Goal: Use online tool/utility: Utilize a website feature to perform a specific function

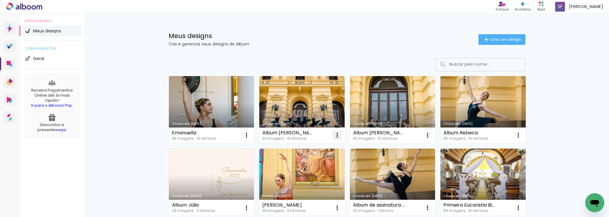
click at [335, 137] on iron-icon at bounding box center [337, 135] width 7 height 7
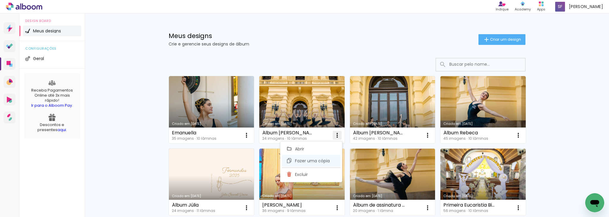
click at [325, 161] on span "Fazer uma cópia" at bounding box center [312, 161] width 35 height 4
type input "Cópia de Álbum Júlia II"
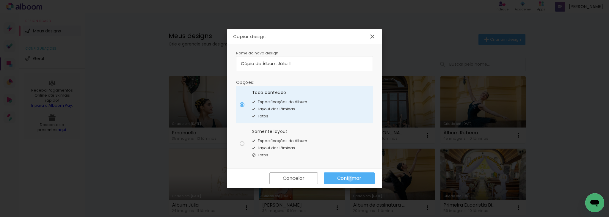
click at [0, 0] on slot "Confirmar" at bounding box center [0, 0] width 0 height 0
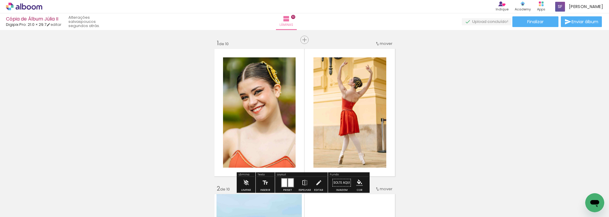
click at [23, 209] on span "Adicionar Fotos" at bounding box center [21, 209] width 18 height 7
click at [0, 0] on input "file" at bounding box center [0, 0] width 0 height 0
click at [355, 104] on quentale-photo at bounding box center [349, 112] width 73 height 110
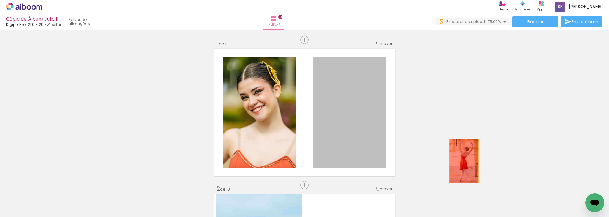
drag, startPoint x: 355, startPoint y: 104, endPoint x: 461, endPoint y: 161, distance: 120.2
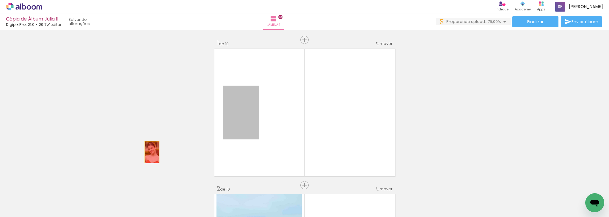
drag, startPoint x: 235, startPoint y: 121, endPoint x: 142, endPoint y: 156, distance: 100.0
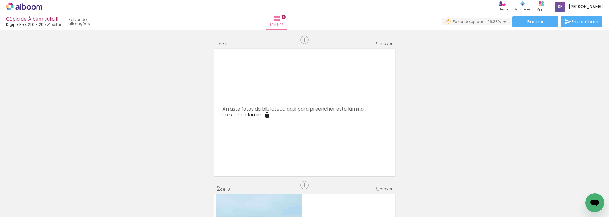
scroll to position [0, 507]
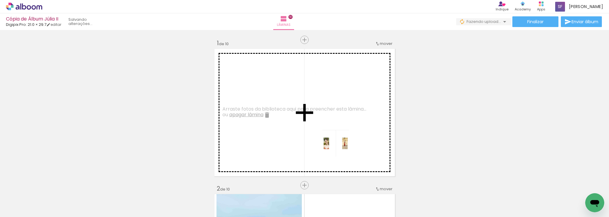
drag, startPoint x: 354, startPoint y: 204, endPoint x: 334, endPoint y: 132, distance: 74.2
click at [334, 132] on quentale-workspace at bounding box center [304, 108] width 609 height 217
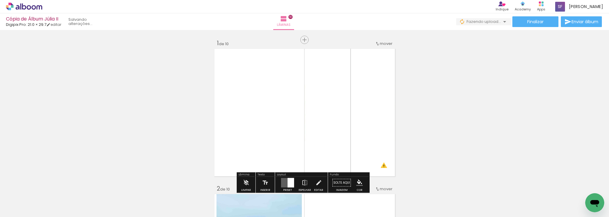
click at [338, 115] on quentale-photo at bounding box center [350, 112] width 92 height 131
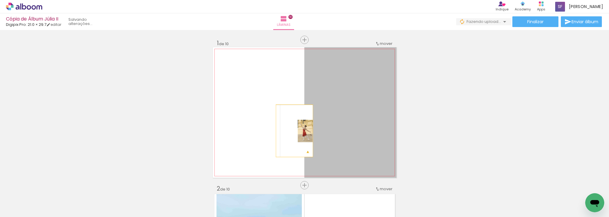
drag, startPoint x: 338, startPoint y: 115, endPoint x: 292, endPoint y: 131, distance: 49.0
click at [292, 131] on quentale-layouter at bounding box center [304, 112] width 183 height 131
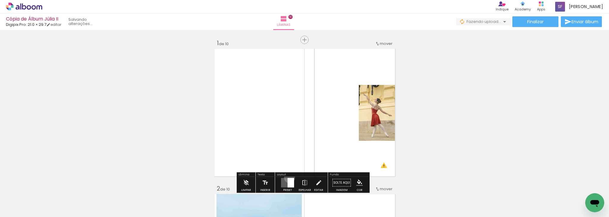
click at [288, 178] on div at bounding box center [288, 183] width 16 height 12
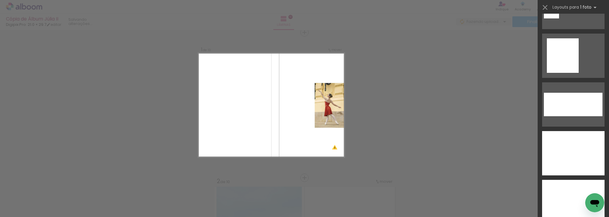
scroll to position [2313, 0]
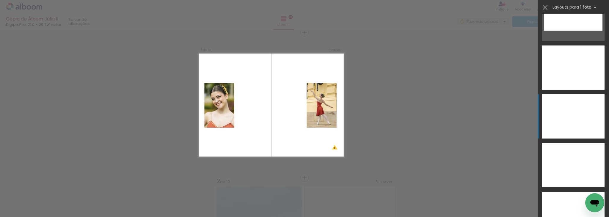
click at [571, 99] on div at bounding box center [573, 116] width 62 height 44
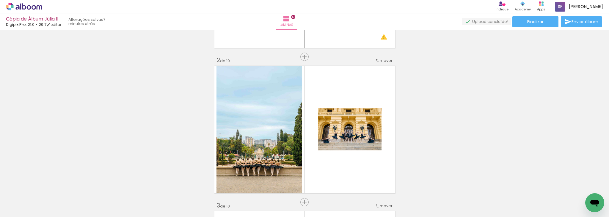
scroll to position [138, 0]
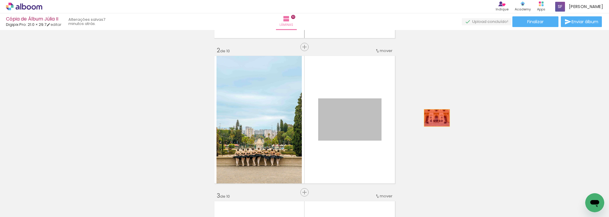
drag, startPoint x: 351, startPoint y: 129, endPoint x: 475, endPoint y: 116, distance: 125.3
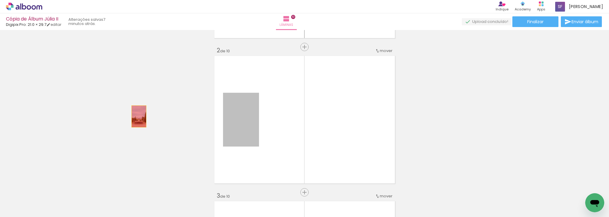
drag, startPoint x: 242, startPoint y: 126, endPoint x: 134, endPoint y: 116, distance: 109.0
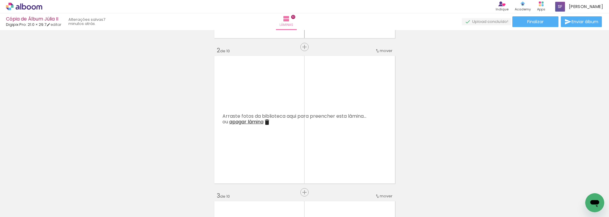
click at [265, 122] on iron-icon at bounding box center [266, 122] width 7 height 7
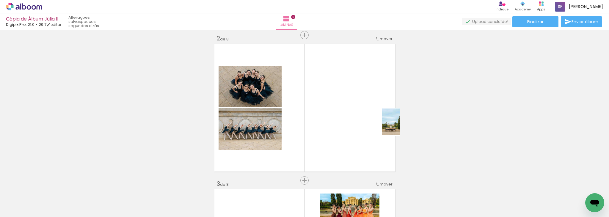
drag, startPoint x: 95, startPoint y: 198, endPoint x: 363, endPoint y: 111, distance: 281.2
click at [363, 111] on quentale-workspace at bounding box center [304, 108] width 609 height 217
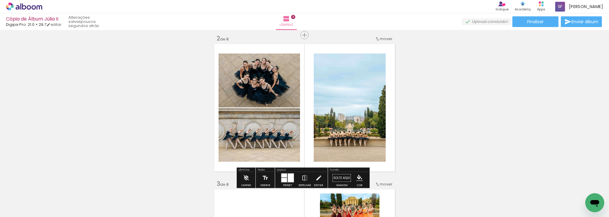
click at [289, 175] on div at bounding box center [291, 178] width 6 height 9
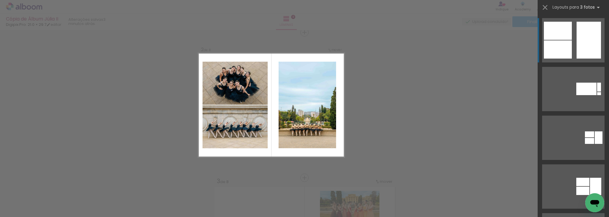
click at [22, 206] on span "Adicionar Fotos" at bounding box center [21, 209] width 18 height 7
click at [0, 0] on input "file" at bounding box center [0, 0] width 0 height 0
click at [546, 9] on iron-icon at bounding box center [545, 7] width 8 height 8
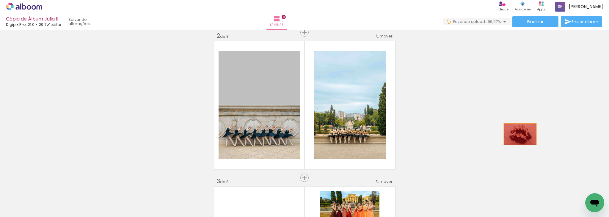
drag, startPoint x: 266, startPoint y: 88, endPoint x: 503, endPoint y: 132, distance: 241.0
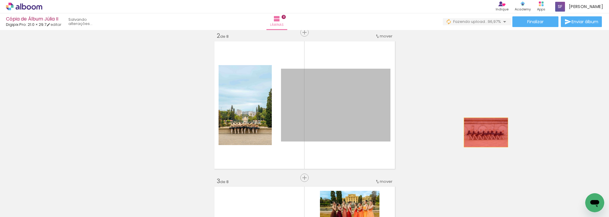
drag, startPoint x: 343, startPoint y: 118, endPoint x: 484, endPoint y: 132, distance: 141.7
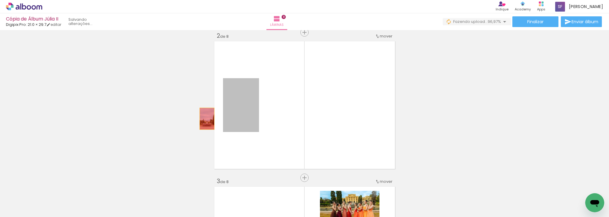
drag, startPoint x: 246, startPoint y: 115, endPoint x: 128, endPoint y: 119, distance: 117.8
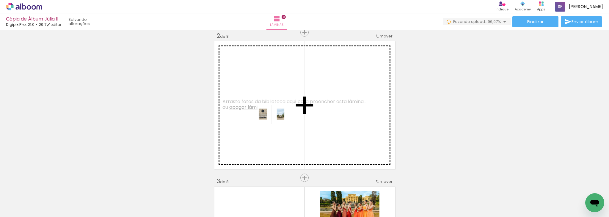
drag, startPoint x: 579, startPoint y: 196, endPoint x: 276, endPoint y: 123, distance: 311.5
click at [276, 123] on quentale-workspace at bounding box center [304, 108] width 609 height 217
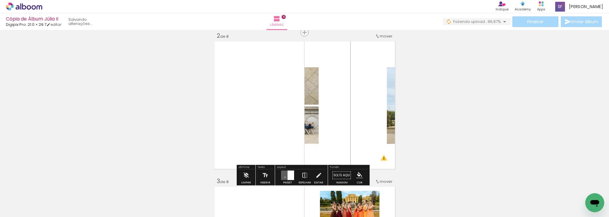
click at [284, 177] on quentale-layouter at bounding box center [287, 176] width 13 height 10
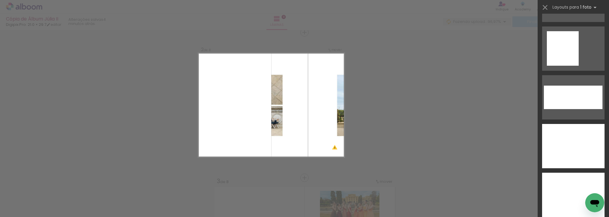
scroll to position [2242, 0]
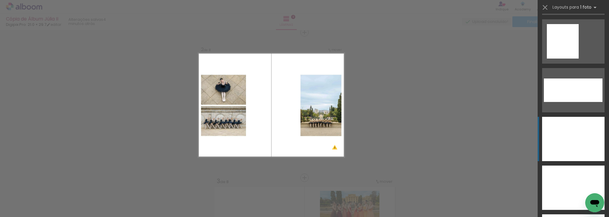
click at [578, 127] on div at bounding box center [573, 139] width 62 height 44
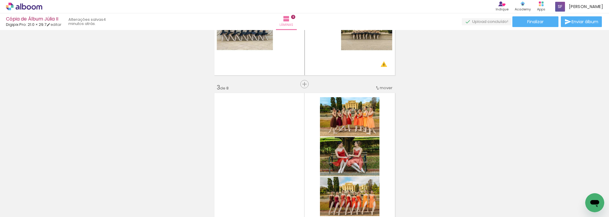
scroll to position [296, 0]
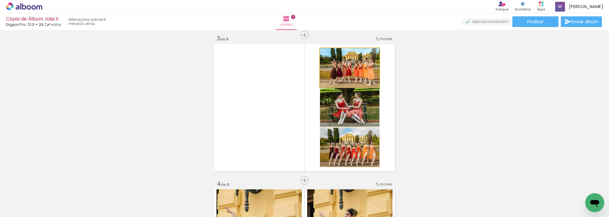
drag, startPoint x: 354, startPoint y: 71, endPoint x: 492, endPoint y: 101, distance: 141.3
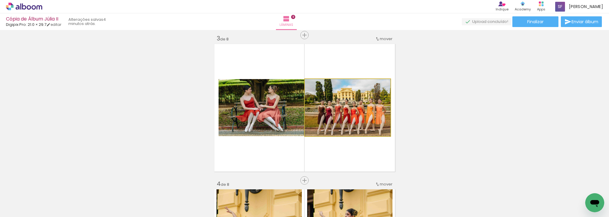
drag, startPoint x: 344, startPoint y: 117, endPoint x: 467, endPoint y: 128, distance: 124.2
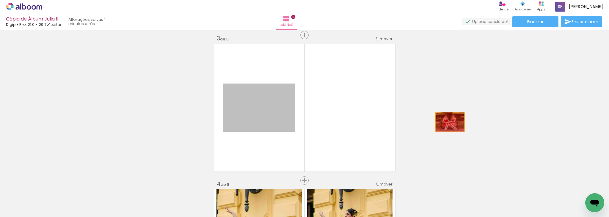
drag, startPoint x: 262, startPoint y: 117, endPoint x: 516, endPoint y: 118, distance: 254.5
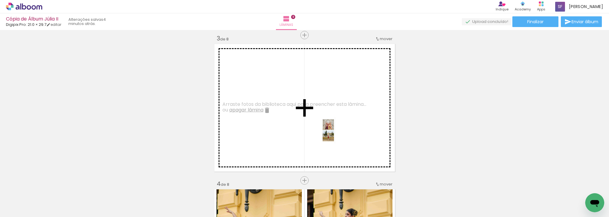
drag, startPoint x: 356, startPoint y: 198, endPoint x: 338, endPoint y: 128, distance: 72.4
click at [338, 128] on quentale-workspace at bounding box center [304, 108] width 609 height 217
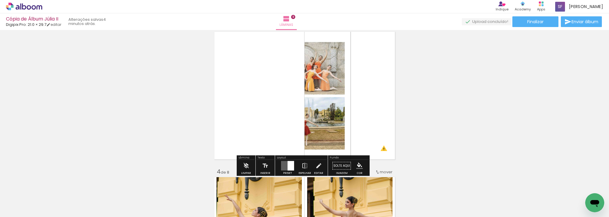
scroll to position [319, 0]
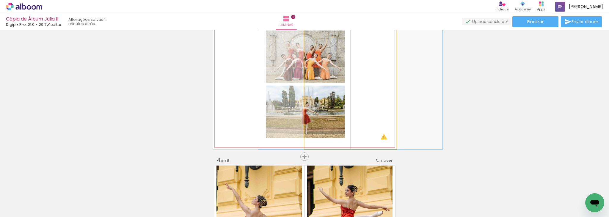
click at [327, 104] on quentale-photo at bounding box center [350, 84] width 92 height 131
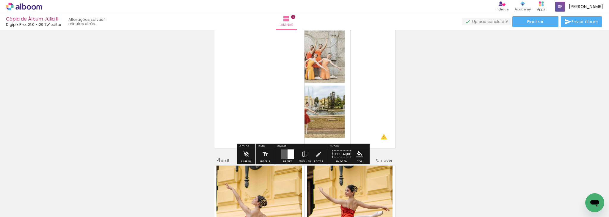
click at [285, 156] on quentale-layouter at bounding box center [287, 155] width 13 height 10
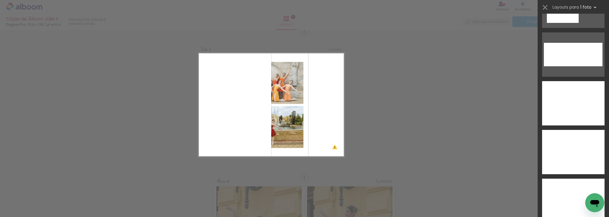
scroll to position [2274, 0]
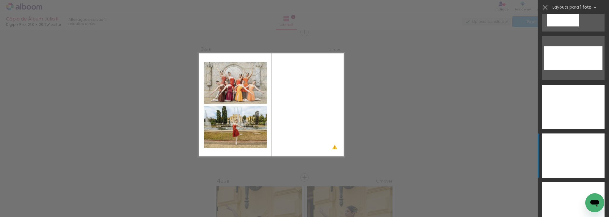
click at [584, 153] on div at bounding box center [573, 156] width 62 height 44
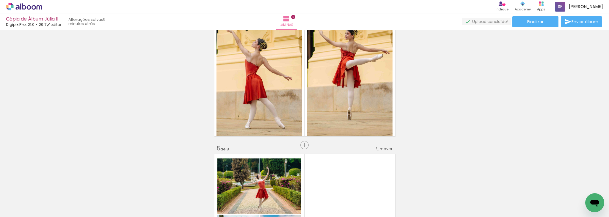
scroll to position [477, 0]
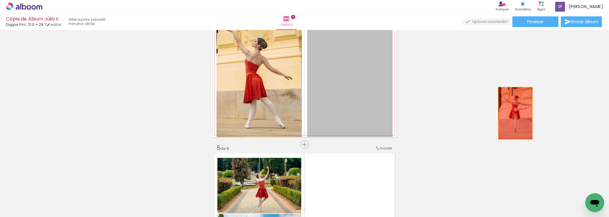
drag, startPoint x: 339, startPoint y: 97, endPoint x: 508, endPoint y: 114, distance: 170.0
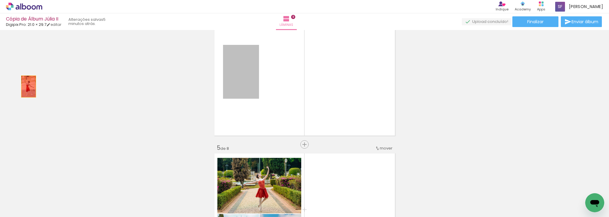
drag, startPoint x: 232, startPoint y: 86, endPoint x: 18, endPoint y: 87, distance: 213.2
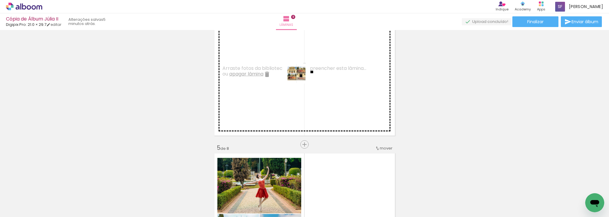
drag, startPoint x: 392, startPoint y: 199, endPoint x: 301, endPoint y: 82, distance: 148.3
click at [301, 82] on quentale-workspace at bounding box center [304, 108] width 609 height 217
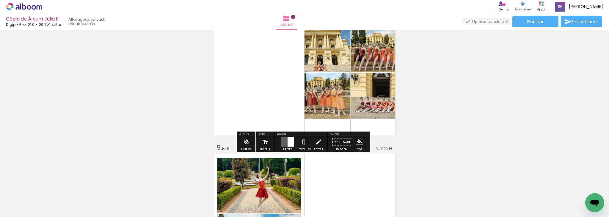
click at [288, 145] on div at bounding box center [291, 142] width 7 height 10
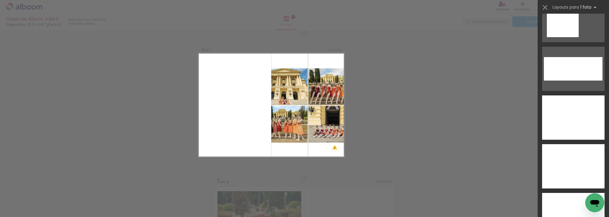
scroll to position [2295, 0]
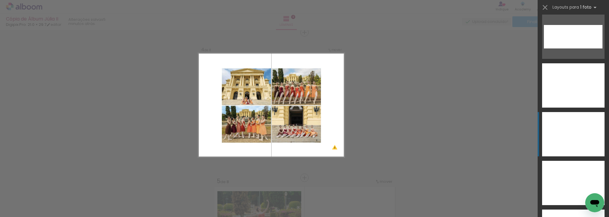
click at [579, 124] on div at bounding box center [573, 134] width 62 height 44
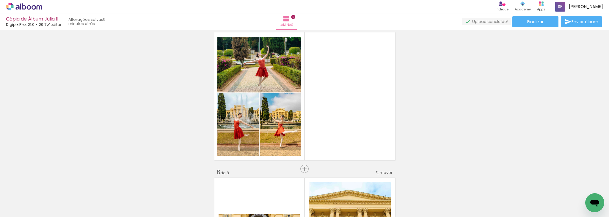
scroll to position [598, 0]
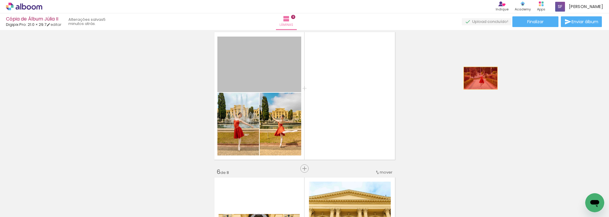
drag, startPoint x: 275, startPoint y: 54, endPoint x: 475, endPoint y: 87, distance: 202.2
click at [506, 80] on div "Inserir lâmina 1 de 8 Inserir lâmina 2 de 8 Inserir lâmina 3 de 8 Inserir lâmin…" at bounding box center [304, 88] width 609 height 1309
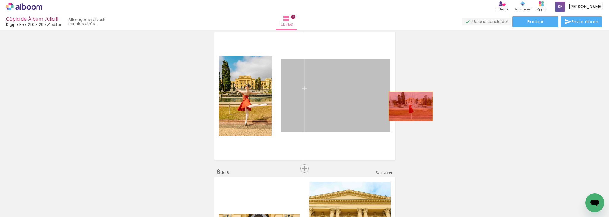
drag, startPoint x: 312, startPoint y: 107, endPoint x: 449, endPoint y: 106, distance: 136.8
click at [447, 106] on div "Inserir lâmina 1 de 8 Inserir lâmina 2 de 8 Inserir lâmina 3 de 8 Inserir lâmin…" at bounding box center [304, 88] width 609 height 1309
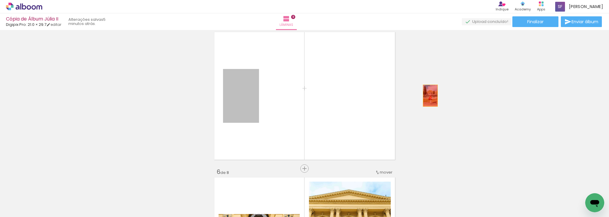
drag, startPoint x: 239, startPoint y: 102, endPoint x: 489, endPoint y: 92, distance: 250.3
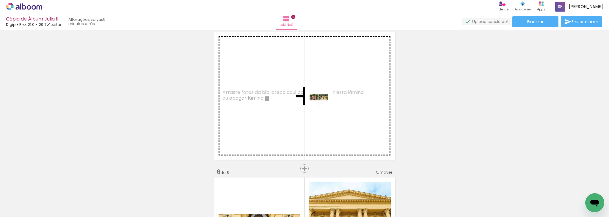
drag, startPoint x: 428, startPoint y: 193, endPoint x: 304, endPoint y: 102, distance: 154.0
click at [304, 102] on quentale-workspace at bounding box center [304, 108] width 609 height 217
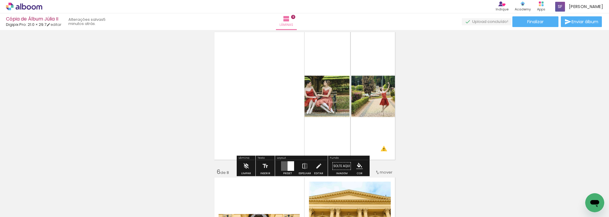
click at [291, 164] on div at bounding box center [291, 166] width 7 height 10
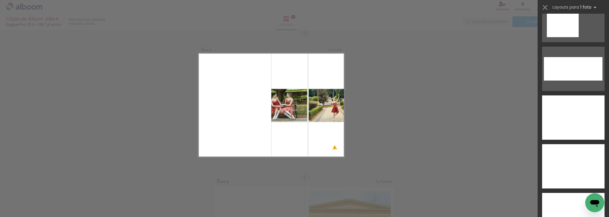
scroll to position [2285, 0]
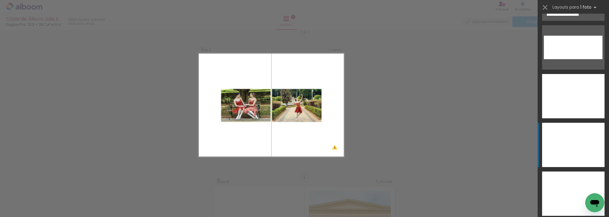
click at [583, 150] on div at bounding box center [573, 145] width 62 height 44
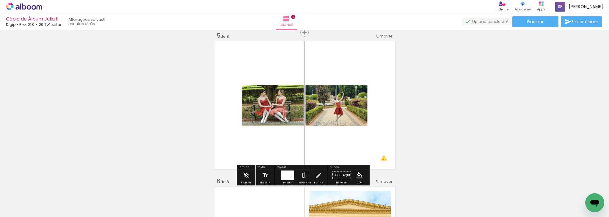
click at [434, 145] on div "Inserir lâmina 1 de 8 Inserir lâmina 2 de 8 Inserir lâmina 3 de 8 Inserir lâmin…" at bounding box center [304, 97] width 609 height 1309
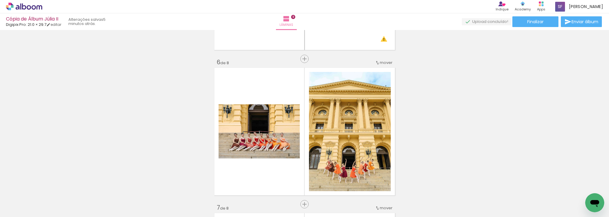
scroll to position [720, 0]
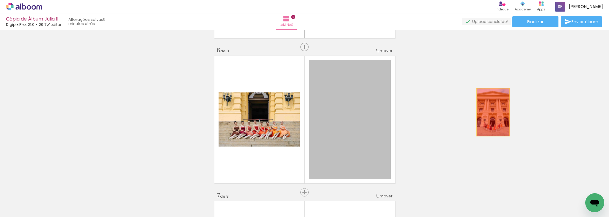
drag, startPoint x: 362, startPoint y: 131, endPoint x: 497, endPoint y: 112, distance: 136.7
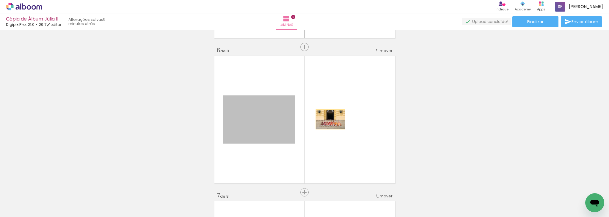
drag, startPoint x: 258, startPoint y: 123, endPoint x: 534, endPoint y: 93, distance: 277.9
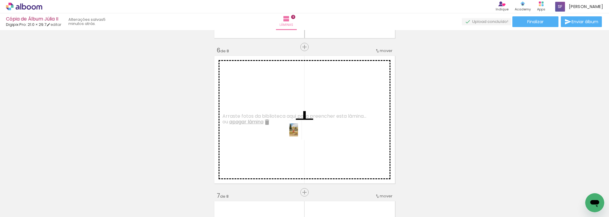
drag, startPoint x: 453, startPoint y: 205, endPoint x: 300, endPoint y: 135, distance: 168.7
click at [300, 135] on quentale-workspace at bounding box center [304, 108] width 609 height 217
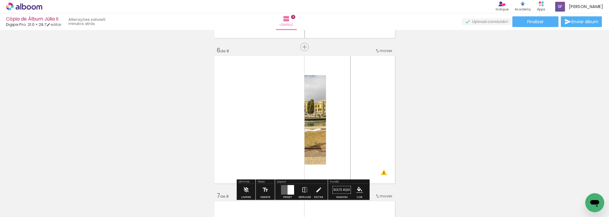
drag, startPoint x: 314, startPoint y: 130, endPoint x: 451, endPoint y: 113, distance: 138.1
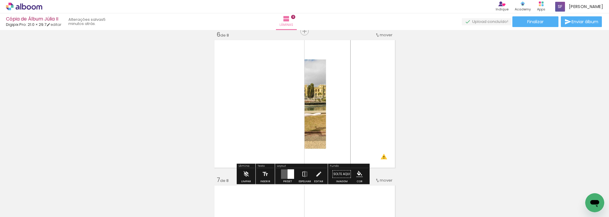
scroll to position [756, 0]
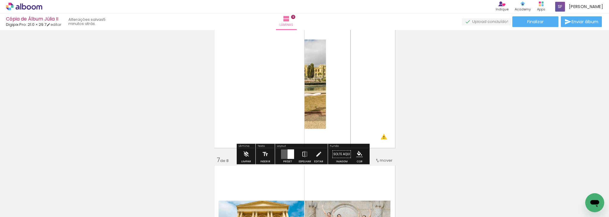
click at [290, 153] on div at bounding box center [291, 155] width 7 height 10
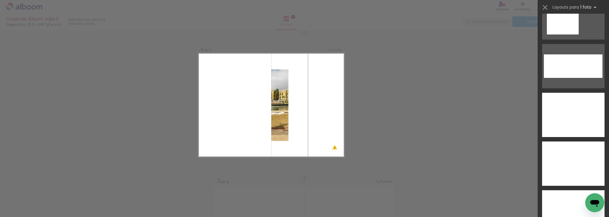
scroll to position [2270, 0]
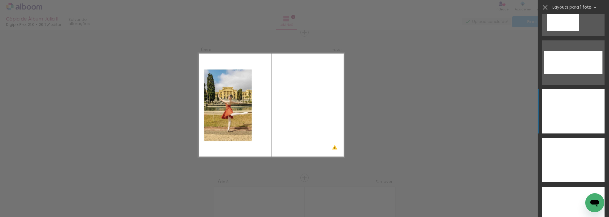
click at [581, 115] on div at bounding box center [573, 111] width 62 height 44
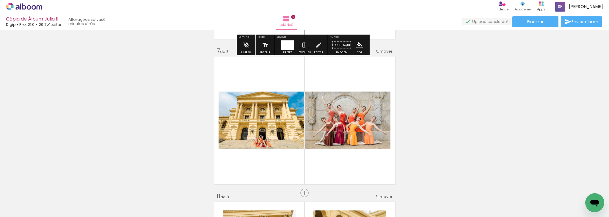
scroll to position [865, 0]
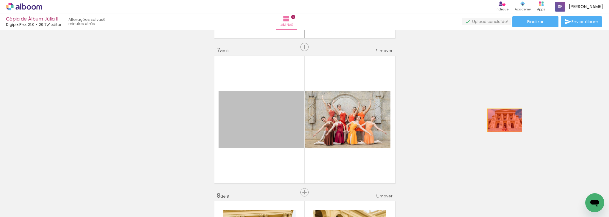
drag, startPoint x: 265, startPoint y: 122, endPoint x: 508, endPoint y: 119, distance: 242.3
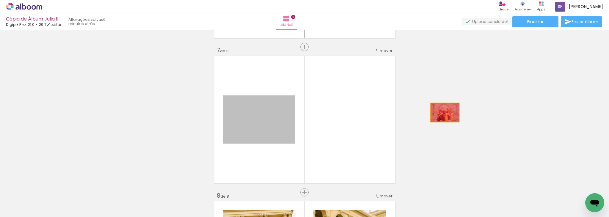
drag, startPoint x: 270, startPoint y: 124, endPoint x: 447, endPoint y: 112, distance: 177.0
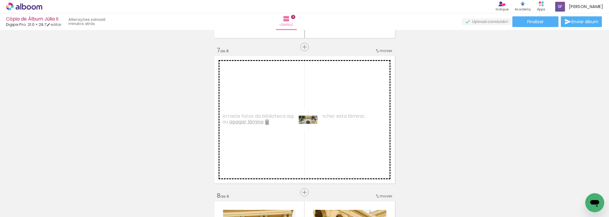
drag, startPoint x: 487, startPoint y: 200, endPoint x: 308, endPoint y: 127, distance: 192.9
click at [308, 127] on quentale-workspace at bounding box center [304, 108] width 609 height 217
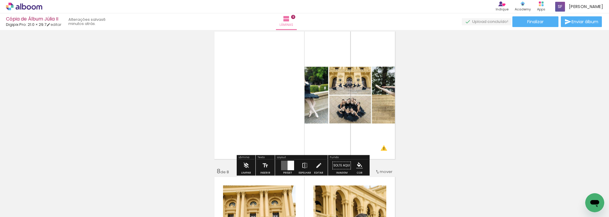
scroll to position [901, 0]
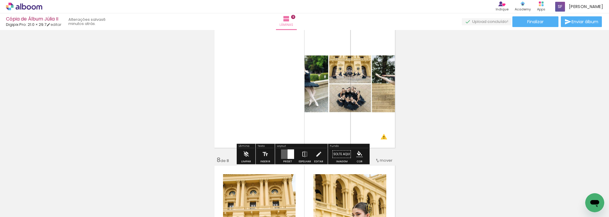
click at [288, 156] on div at bounding box center [291, 155] width 7 height 10
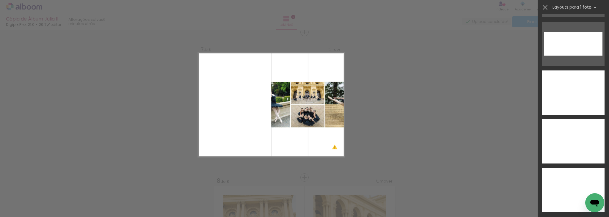
scroll to position [2292, 0]
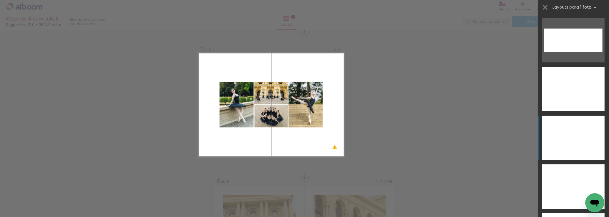
click at [573, 144] on div at bounding box center [573, 138] width 62 height 44
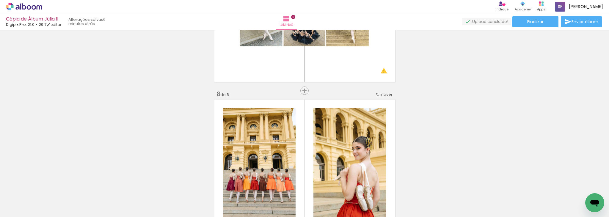
scroll to position [1023, 0]
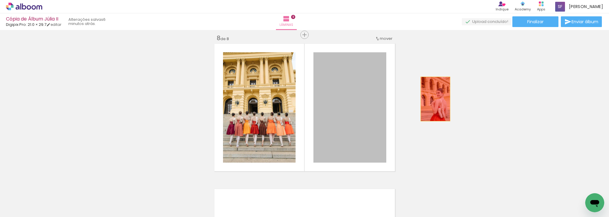
drag, startPoint x: 355, startPoint y: 117, endPoint x: 462, endPoint y: 95, distance: 108.8
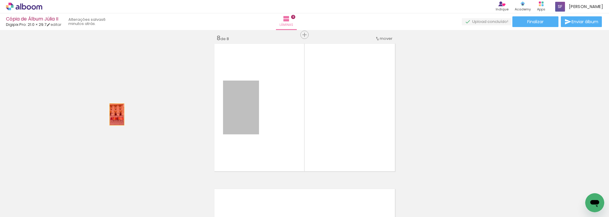
drag, startPoint x: 238, startPoint y: 114, endPoint x: 114, endPoint y: 114, distance: 123.4
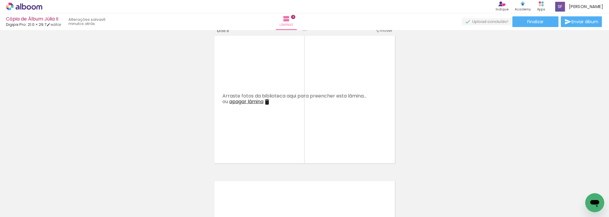
scroll to position [1025, 0]
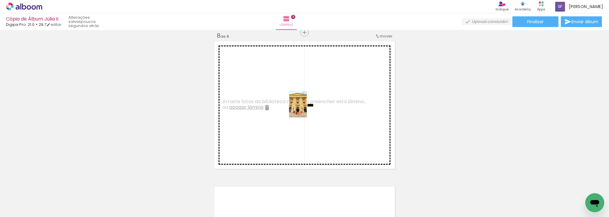
drag, startPoint x: 120, startPoint y: 197, endPoint x: 313, endPoint y: 105, distance: 214.3
click at [313, 105] on quentale-workspace at bounding box center [304, 108] width 609 height 217
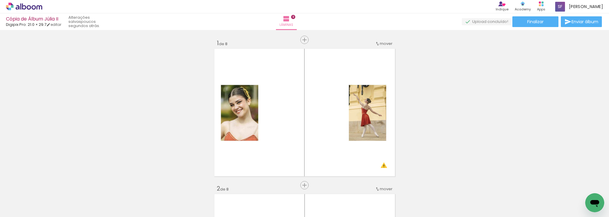
scroll to position [0, 540]
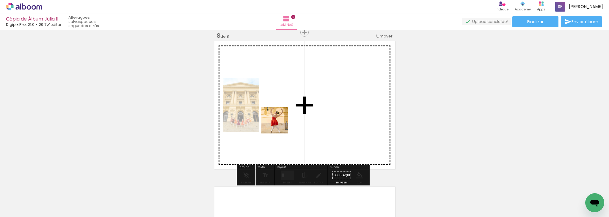
drag, startPoint x: 89, startPoint y: 199, endPoint x: 315, endPoint y: 116, distance: 240.5
click at [315, 116] on quentale-workspace at bounding box center [304, 108] width 609 height 217
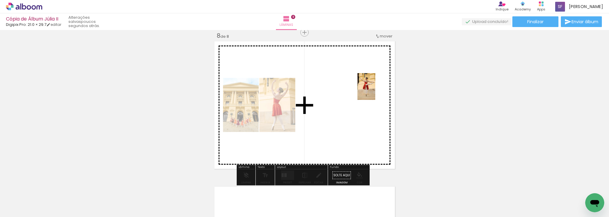
drag, startPoint x: 57, startPoint y: 194, endPoint x: 373, endPoint y: 94, distance: 332.0
click at [373, 94] on quentale-workspace at bounding box center [304, 108] width 609 height 217
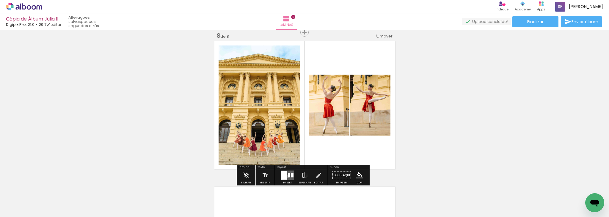
click at [286, 176] on quentale-layouter at bounding box center [287, 176] width 13 height 10
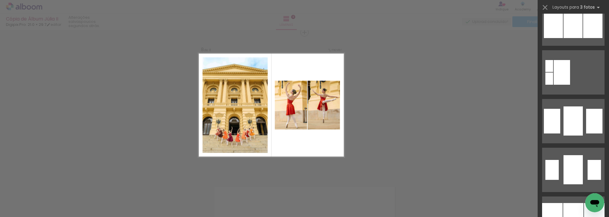
scroll to position [593, 0]
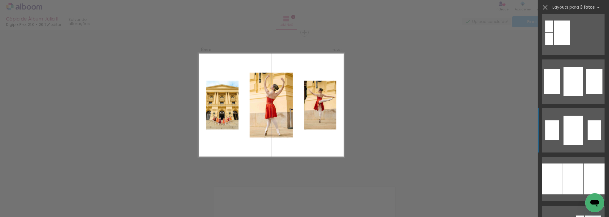
click at [571, 128] on div at bounding box center [572, 130] width 19 height 29
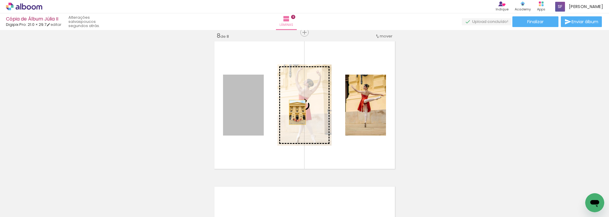
drag, startPoint x: 250, startPoint y: 120, endPoint x: 307, endPoint y: 112, distance: 57.1
click at [0, 0] on slot at bounding box center [0, 0] width 0 height 0
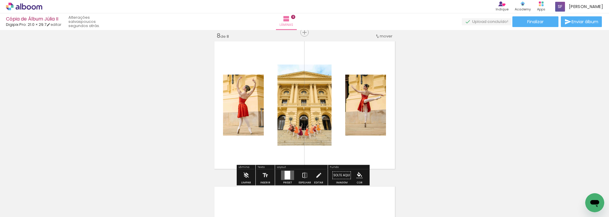
click at [375, 114] on quentale-photo at bounding box center [365, 105] width 41 height 61
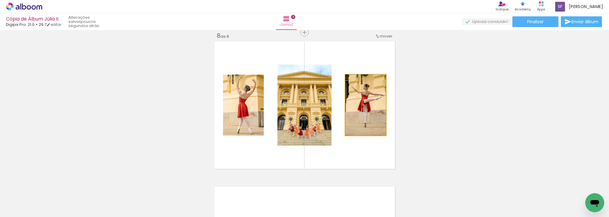
click at [375, 114] on quentale-photo at bounding box center [365, 105] width 41 height 61
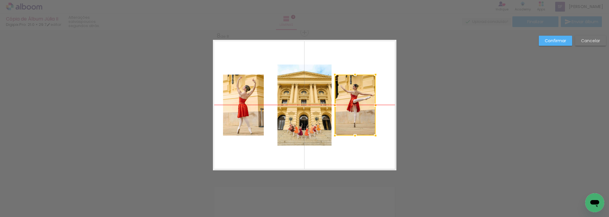
drag, startPoint x: 367, startPoint y: 111, endPoint x: 356, endPoint y: 111, distance: 10.4
click at [356, 111] on div at bounding box center [355, 105] width 41 height 61
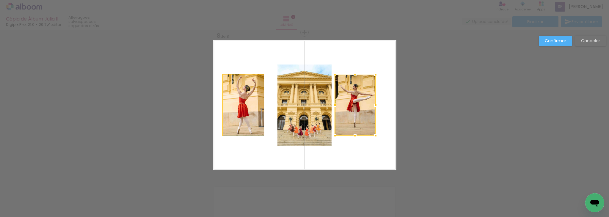
click at [239, 115] on quentale-photo at bounding box center [243, 105] width 41 height 61
click at [239, 115] on div at bounding box center [243, 105] width 41 height 61
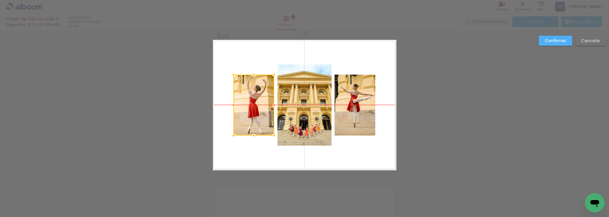
drag, startPoint x: 241, startPoint y: 109, endPoint x: 251, endPoint y: 109, distance: 10.4
click at [251, 109] on div at bounding box center [253, 105] width 41 height 61
click at [0, 0] on slot "Confirmar" at bounding box center [0, 0] width 0 height 0
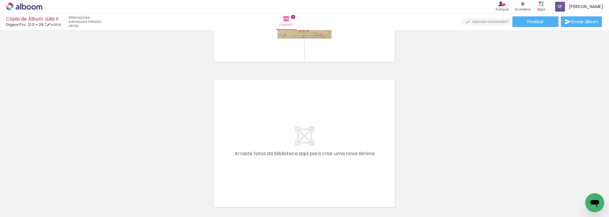
scroll to position [1132, 0]
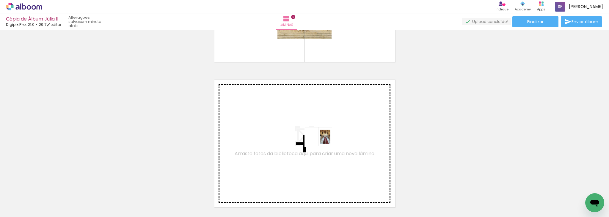
drag, startPoint x: 520, startPoint y: 199, endPoint x: 308, endPoint y: 143, distance: 218.8
click at [308, 143] on quentale-workspace at bounding box center [304, 108] width 609 height 217
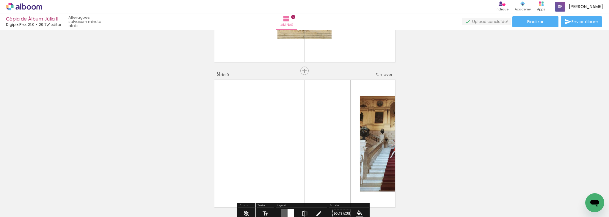
scroll to position [1171, 0]
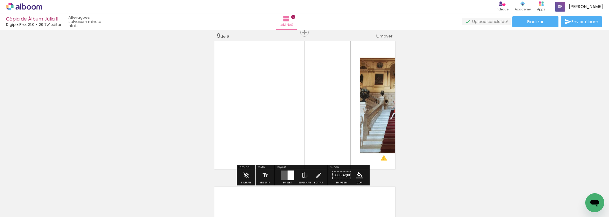
drag, startPoint x: 364, startPoint y: 113, endPoint x: 287, endPoint y: 178, distance: 100.9
click at [288, 178] on div at bounding box center [291, 176] width 7 height 10
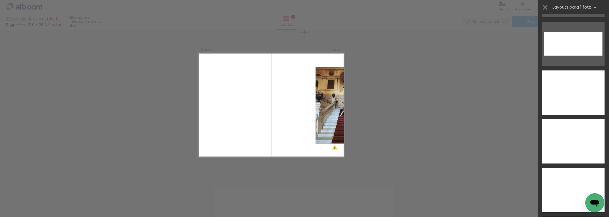
scroll to position [2299, 0]
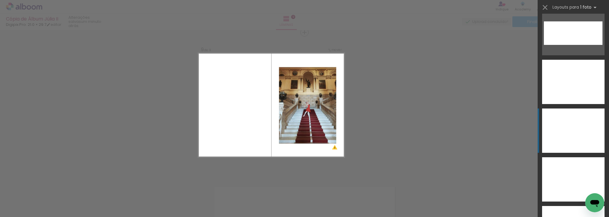
click at [581, 139] on div at bounding box center [573, 131] width 62 height 44
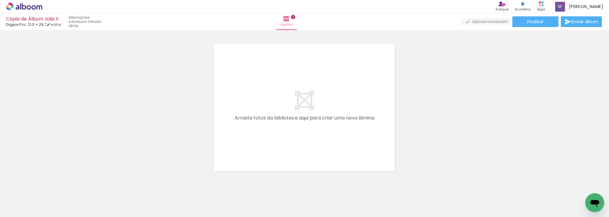
scroll to position [1325, 0]
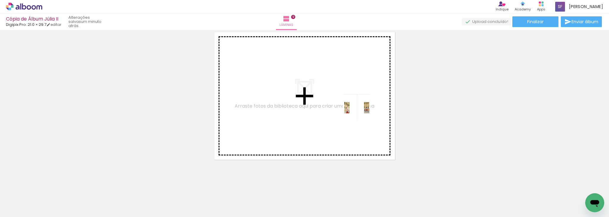
drag, startPoint x: 555, startPoint y: 196, endPoint x: 324, endPoint y: 97, distance: 251.5
click at [324, 97] on quentale-workspace at bounding box center [304, 108] width 609 height 217
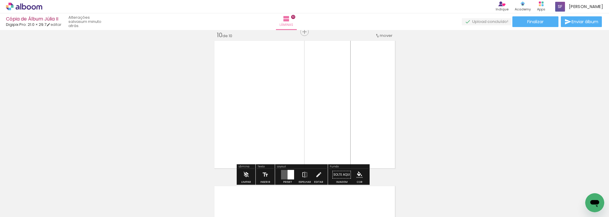
scroll to position [1316, 0]
click at [285, 175] on quentale-layouter at bounding box center [287, 176] width 13 height 10
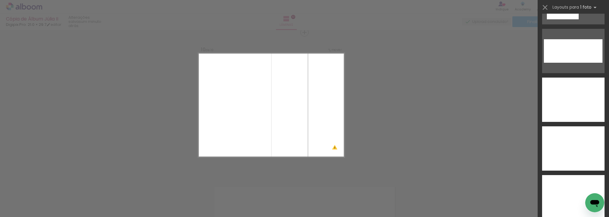
scroll to position [2285, 0]
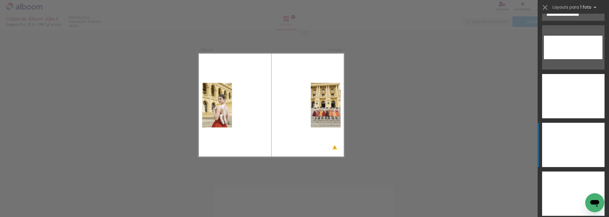
click at [576, 151] on div at bounding box center [573, 145] width 62 height 44
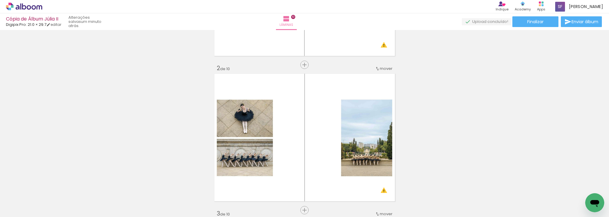
scroll to position [0, 0]
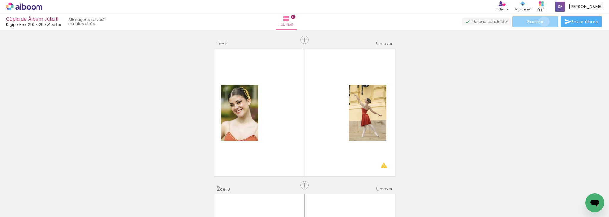
click at [542, 21] on paper-button "Finalizar" at bounding box center [535, 21] width 46 height 11
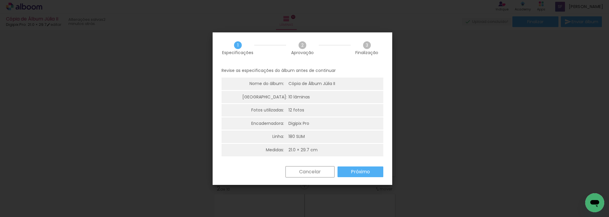
click at [0, 0] on slot "Próximo" at bounding box center [0, 0] width 0 height 0
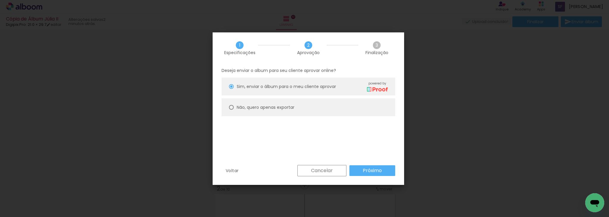
click at [361, 169] on paper-button "Próximo" at bounding box center [372, 170] width 46 height 11
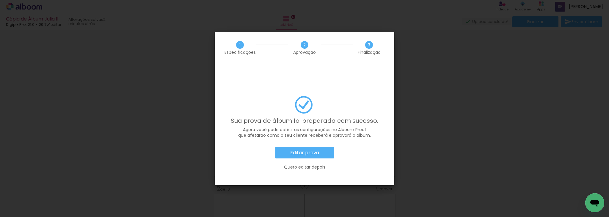
click at [0, 0] on slot "Editar prova" at bounding box center [0, 0] width 0 height 0
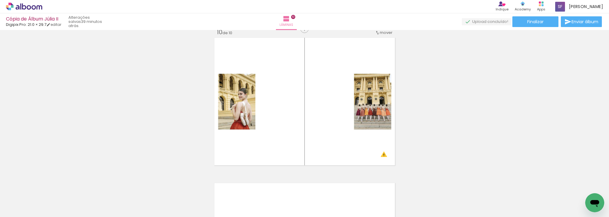
scroll to position [1320, 0]
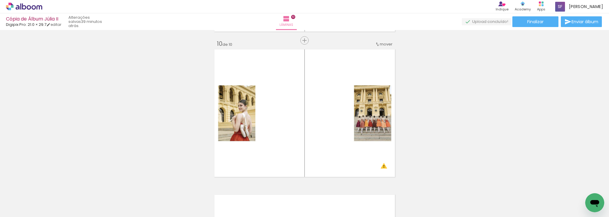
scroll to position [1316, 0]
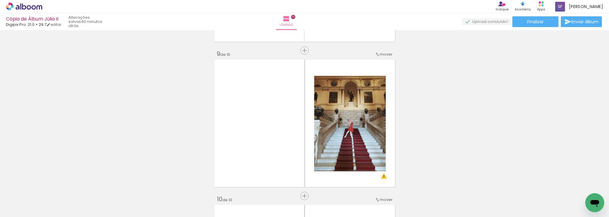
scroll to position [989, 0]
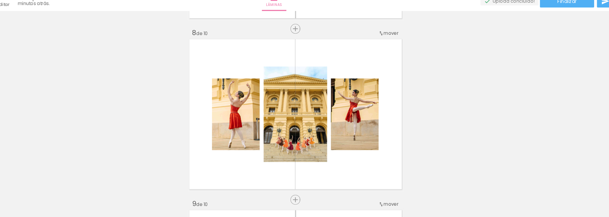
scroll to position [1013, 0]
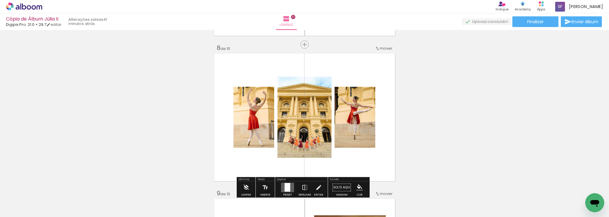
click at [54, 195] on div at bounding box center [52, 196] width 20 height 29
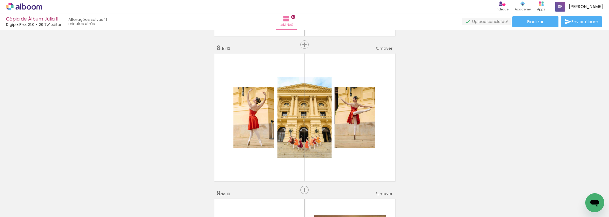
scroll to position [0, 377]
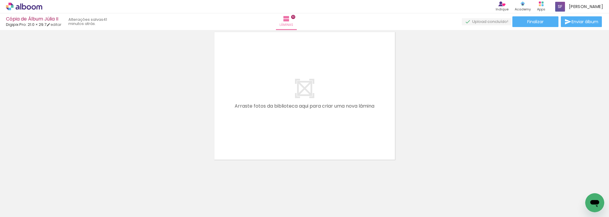
scroll to position [1473, 0]
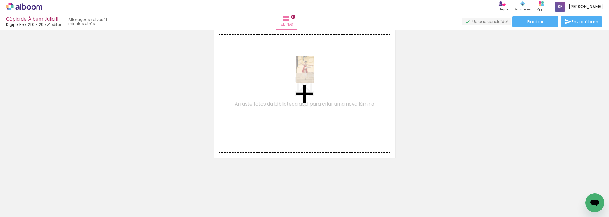
drag, startPoint x: 220, startPoint y: 207, endPoint x: 315, endPoint y: 75, distance: 163.1
click at [315, 75] on quentale-workspace at bounding box center [304, 108] width 609 height 217
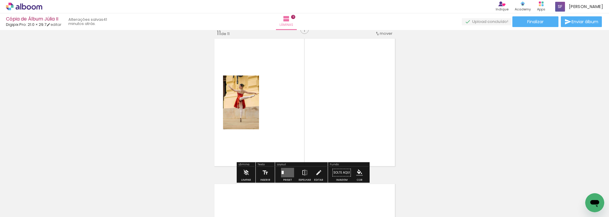
scroll to position [1462, 0]
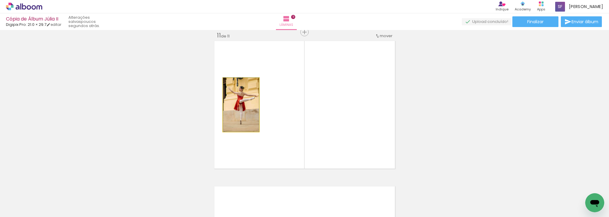
click at [242, 105] on quentale-photo at bounding box center [241, 105] width 36 height 54
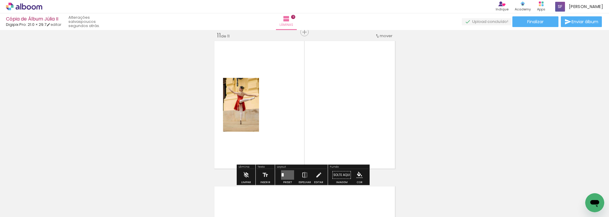
click at [287, 177] on quentale-layouter at bounding box center [287, 175] width 13 height 10
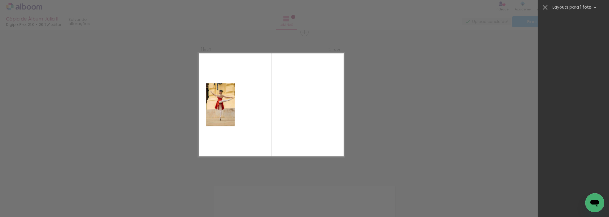
scroll to position [0, 0]
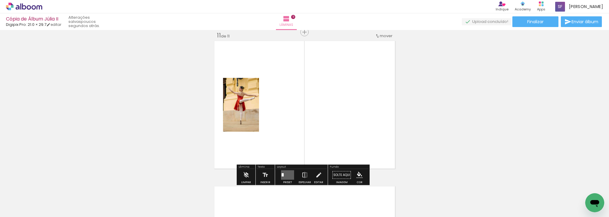
click at [378, 89] on quentale-layouter at bounding box center [304, 105] width 183 height 131
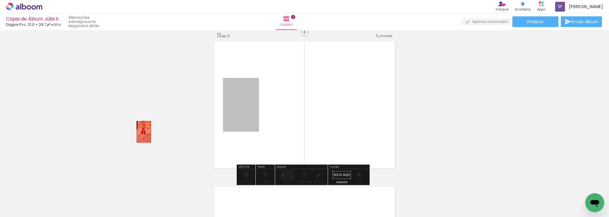
drag, startPoint x: 232, startPoint y: 107, endPoint x: 137, endPoint y: 136, distance: 99.3
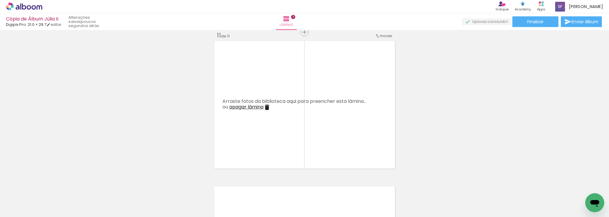
click at [265, 107] on iron-icon at bounding box center [266, 107] width 7 height 7
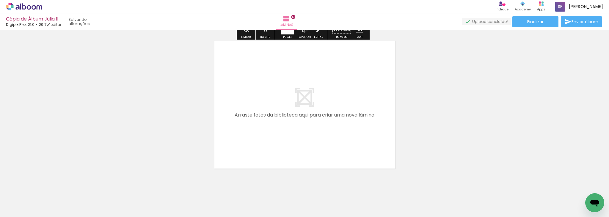
scroll to position [1316, 0]
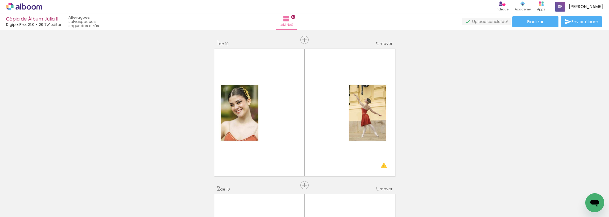
scroll to position [4, 0]
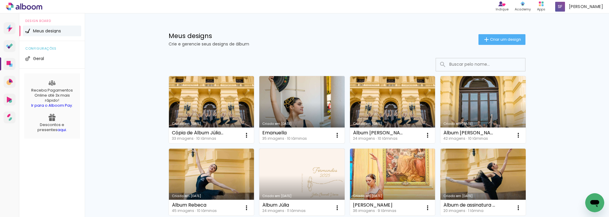
click at [285, 107] on link "Criado em [DATE]" at bounding box center [301, 109] width 85 height 67
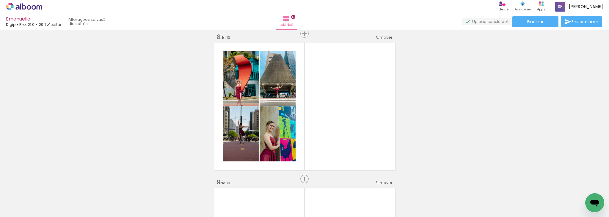
scroll to position [1026, 0]
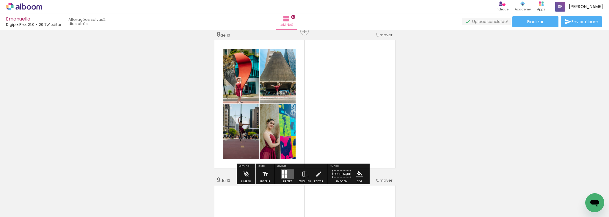
click at [285, 172] on div at bounding box center [286, 172] width 2 height 4
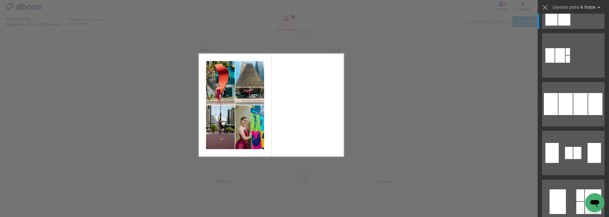
scroll to position [498, 0]
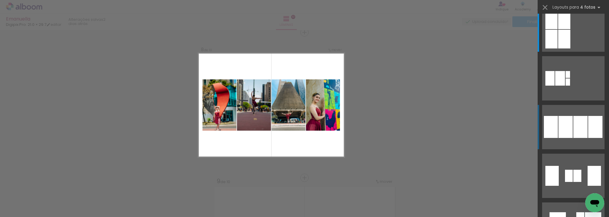
click at [576, 124] on div at bounding box center [580, 127] width 14 height 22
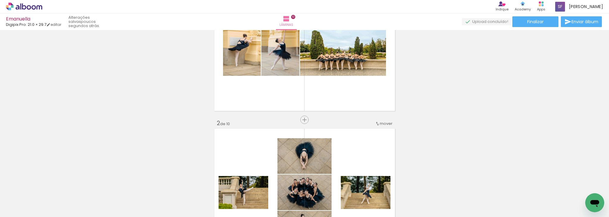
scroll to position [0, 0]
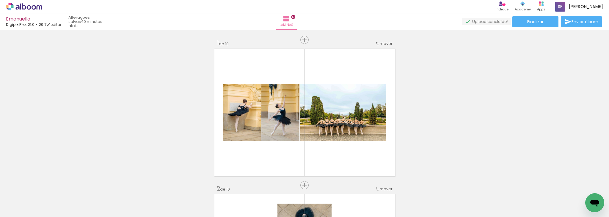
scroll to position [498, 0]
